Goal: Transaction & Acquisition: Purchase product/service

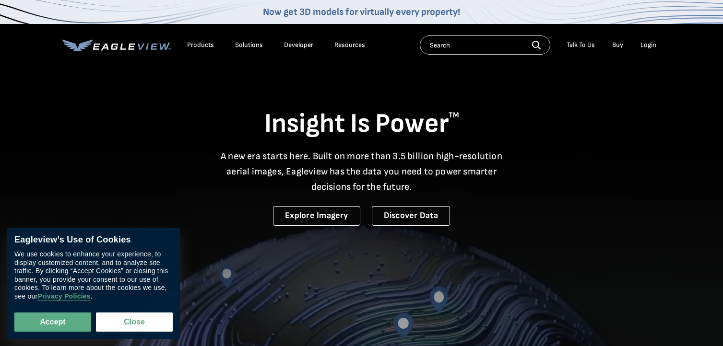
click at [618, 45] on link "Buy" at bounding box center [617, 45] width 11 height 9
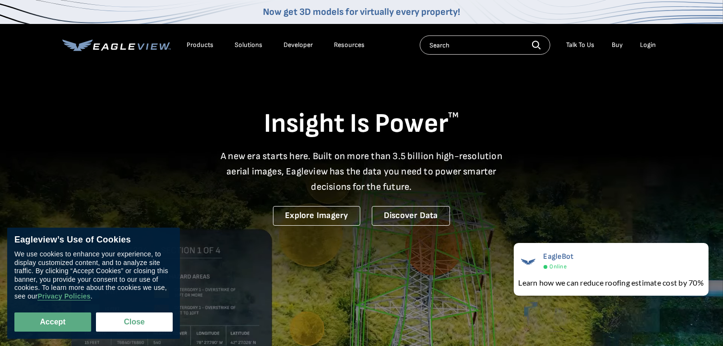
click at [614, 42] on link "Buy" at bounding box center [617, 45] width 11 height 9
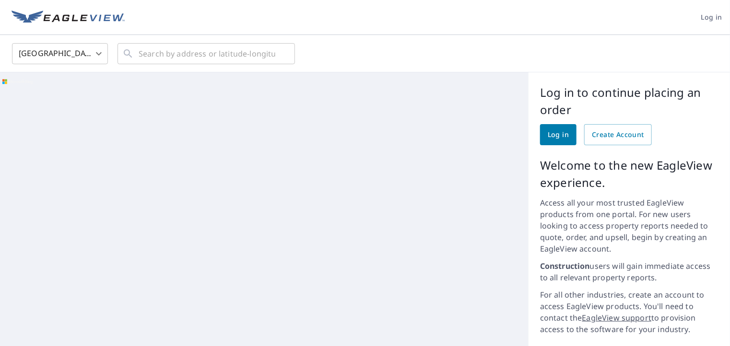
click at [550, 131] on span "Log in" at bounding box center [558, 135] width 21 height 12
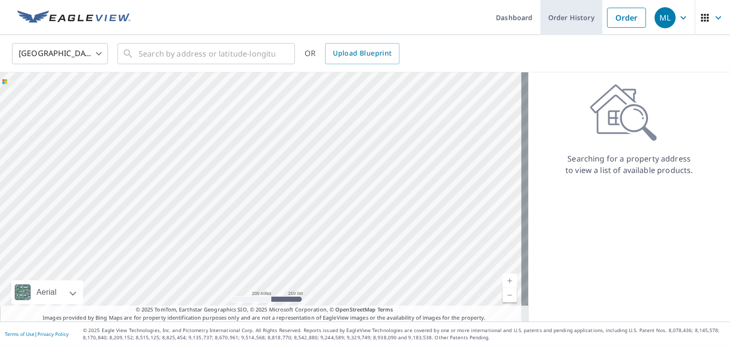
drag, startPoint x: 554, startPoint y: 16, endPoint x: 547, endPoint y: 19, distance: 7.7
click at [554, 16] on link "Order History" at bounding box center [571, 17] width 62 height 35
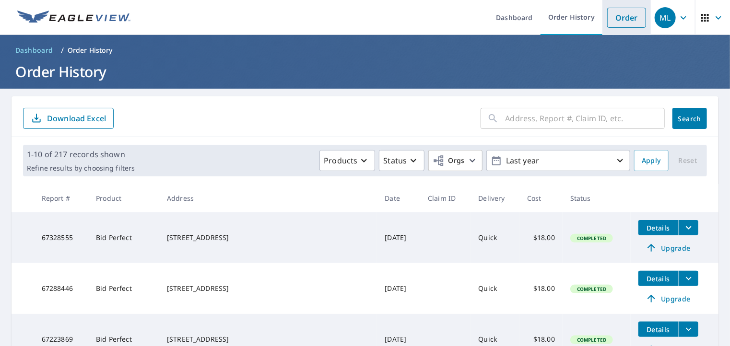
click at [621, 16] on link "Order" at bounding box center [626, 18] width 39 height 20
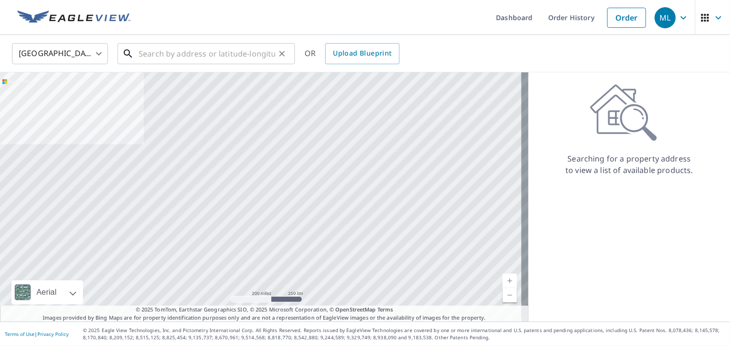
click at [208, 59] on input "text" at bounding box center [207, 53] width 137 height 27
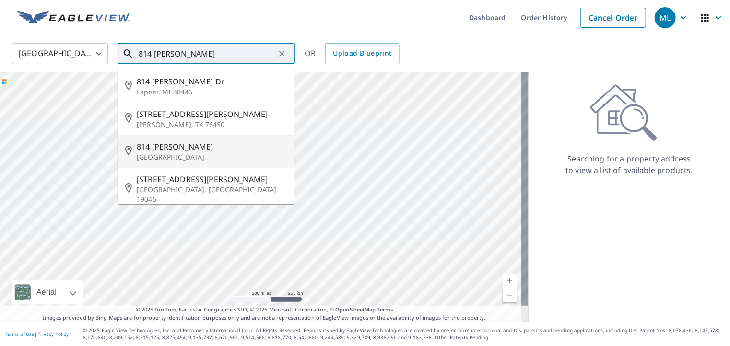
click at [187, 159] on p "[GEOGRAPHIC_DATA]" at bounding box center [212, 157] width 151 height 10
type input "[STREET_ADDRESS][PERSON_NAME]"
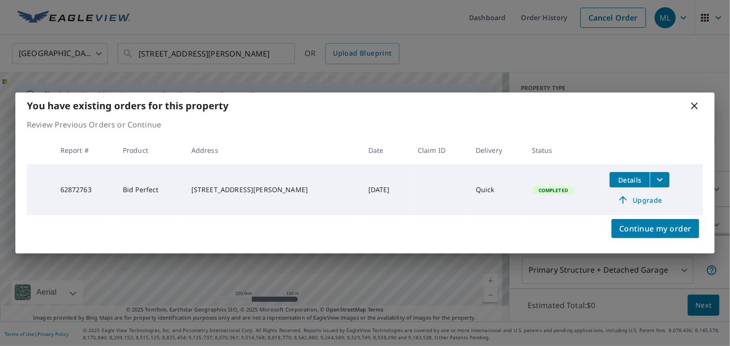
click at [654, 182] on icon "filesDropdownBtn-62872763" at bounding box center [660, 180] width 12 height 12
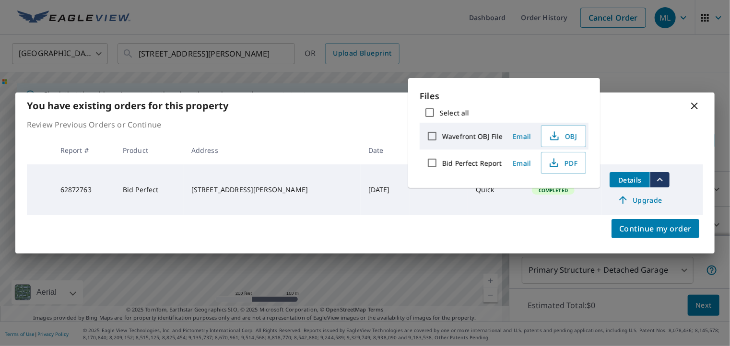
click at [431, 165] on input "Bid Perfect Report" at bounding box center [432, 163] width 20 height 20
checkbox input "true"
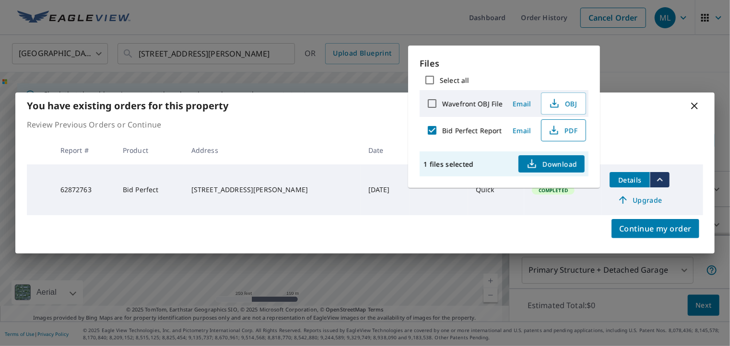
click at [564, 131] on span "PDF" at bounding box center [562, 131] width 31 height 12
click at [552, 164] on span "Download" at bounding box center [551, 164] width 51 height 12
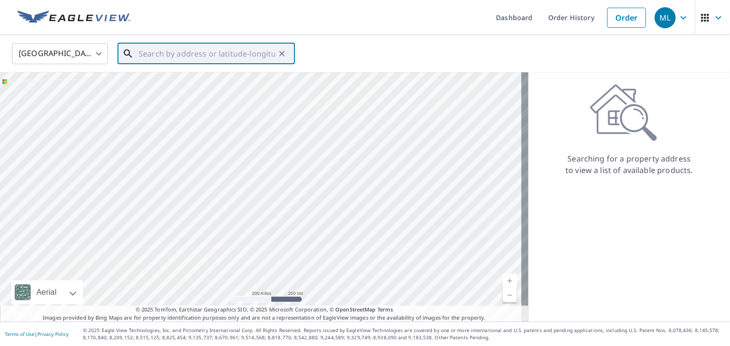
click at [180, 56] on input "text" at bounding box center [207, 53] width 137 height 27
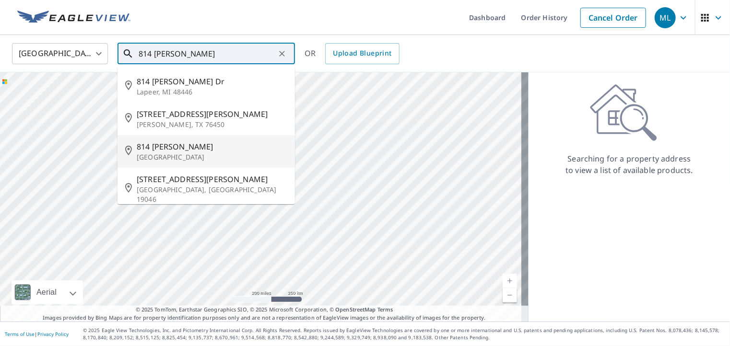
click at [167, 146] on span "814 [PERSON_NAME]" at bounding box center [212, 147] width 151 height 12
type input "[STREET_ADDRESS][PERSON_NAME]"
